Goal: Information Seeking & Learning: Understand process/instructions

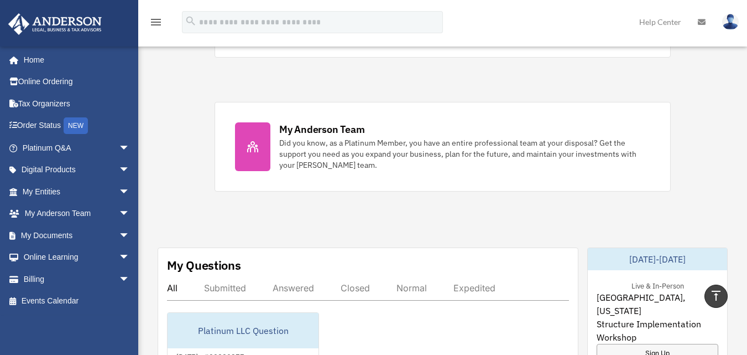
scroll to position [441, 0]
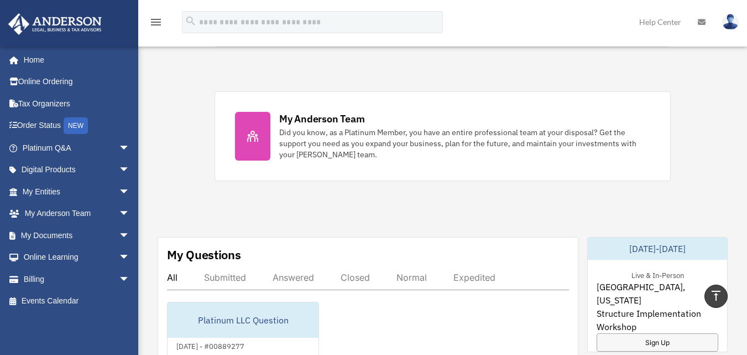
click at [703, 199] on div "Exciting News: Introducing Order Status Tracking! Based on your feedback, we're…" at bounding box center [443, 253] width 626 height 1300
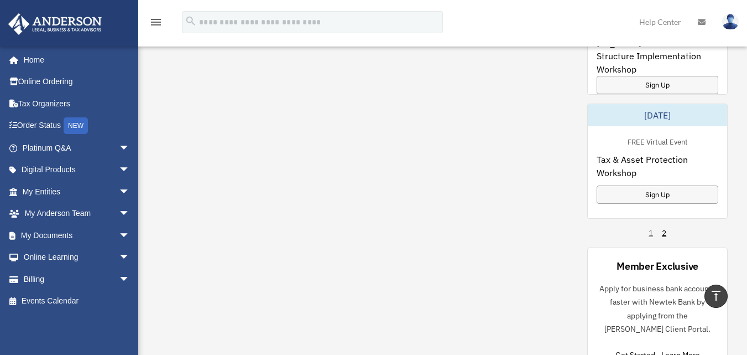
scroll to position [784, 0]
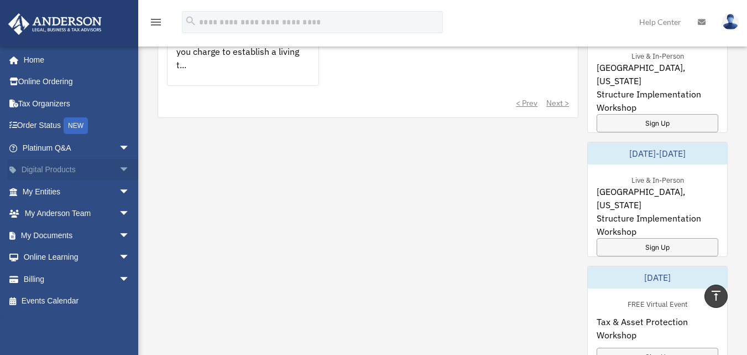
click at [119, 175] on span "arrow_drop_down" at bounding box center [130, 170] width 22 height 23
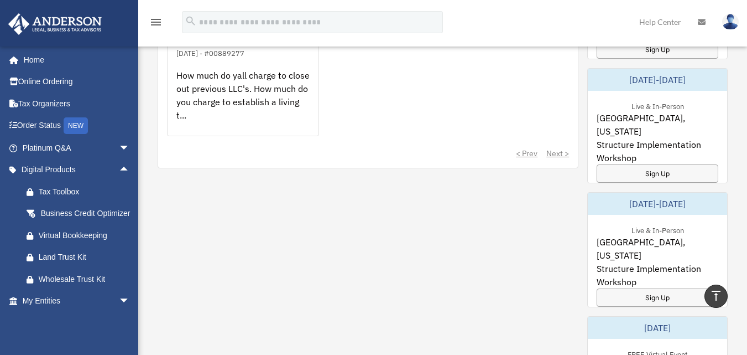
scroll to position [728, 0]
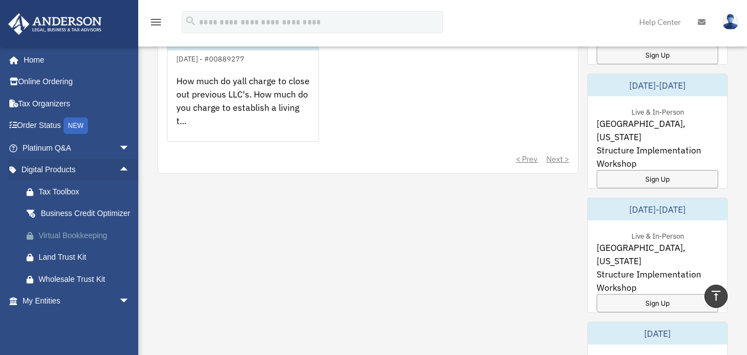
click at [92, 242] on div "Virtual Bookkeeping" at bounding box center [86, 235] width 94 height 14
click at [87, 192] on div "Tax Toolbox" at bounding box center [86, 192] width 94 height 14
click at [119, 311] on span "arrow_drop_down" at bounding box center [130, 301] width 22 height 23
click at [119, 313] on span "arrow_drop_up" at bounding box center [130, 301] width 22 height 23
click at [82, 310] on link "My Entities arrow_drop_down" at bounding box center [77, 301] width 139 height 22
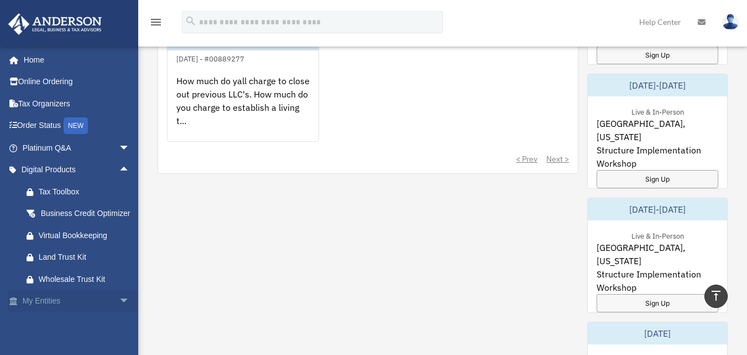
click at [119, 312] on span "arrow_drop_down" at bounding box center [130, 301] width 22 height 23
click at [119, 312] on span "arrow_drop_up" at bounding box center [130, 301] width 22 height 23
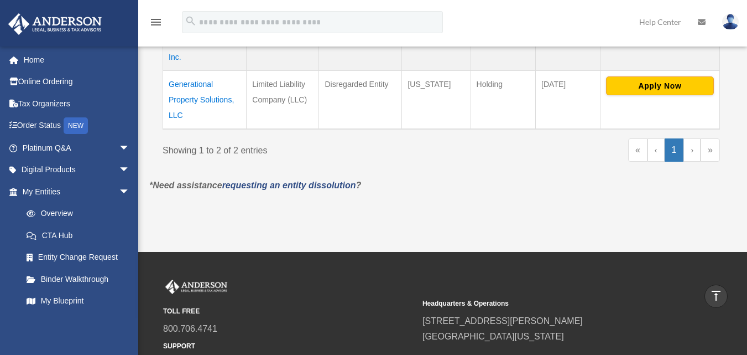
scroll to position [306, 0]
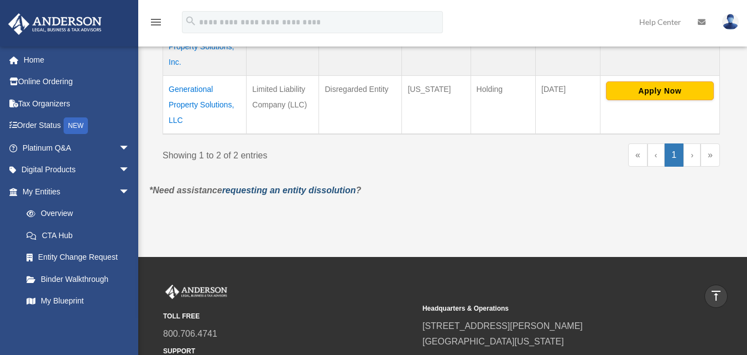
click at [335, 193] on link "requesting an entity dissolution" at bounding box center [289, 189] width 134 height 9
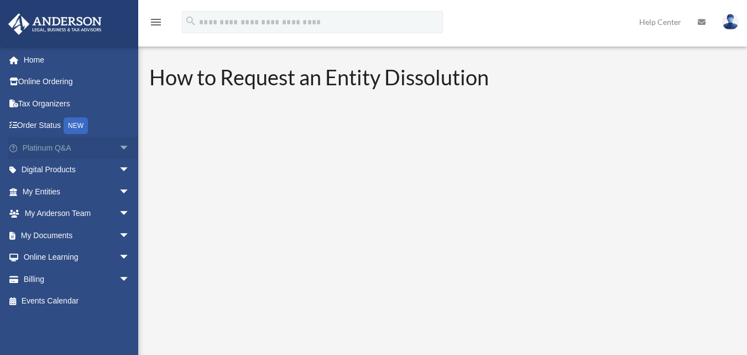
click at [67, 153] on link "Platinum Q&A arrow_drop_down" at bounding box center [77, 148] width 139 height 22
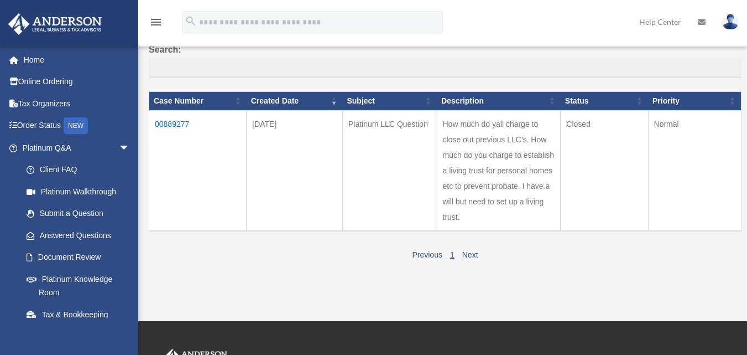
scroll to position [89, 0]
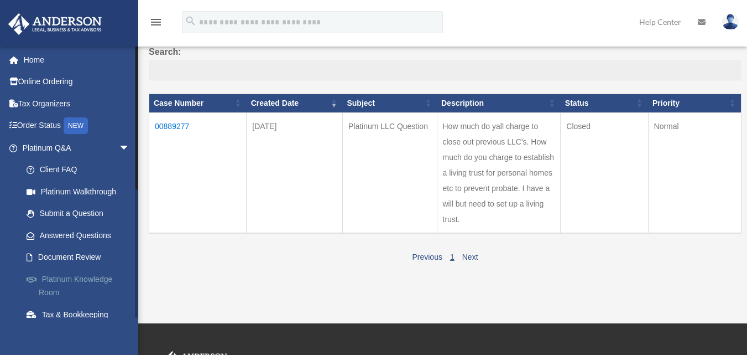
click at [96, 278] on link "Platinum Knowledge Room" at bounding box center [80, 285] width 131 height 35
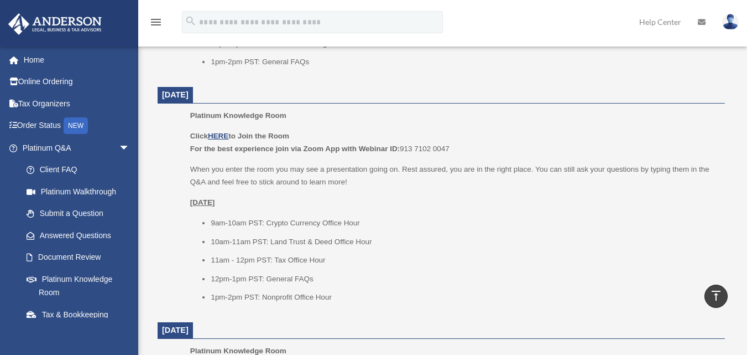
scroll to position [892, 0]
